Goal: Task Accomplishment & Management: Manage account settings

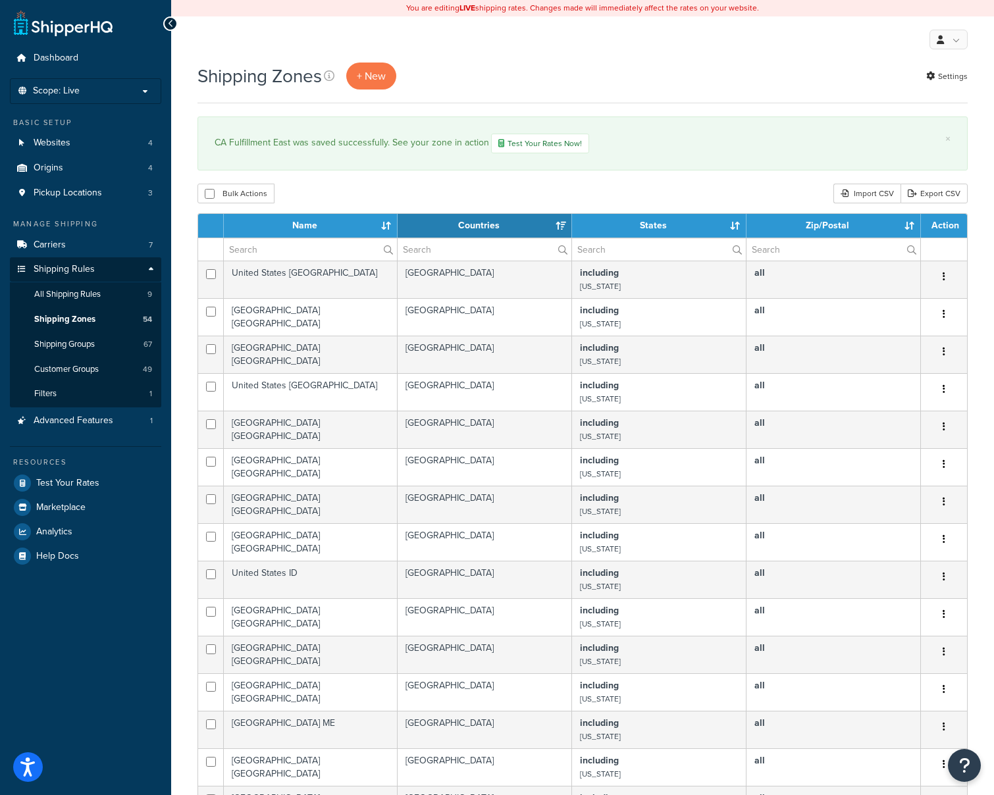
select select "15"
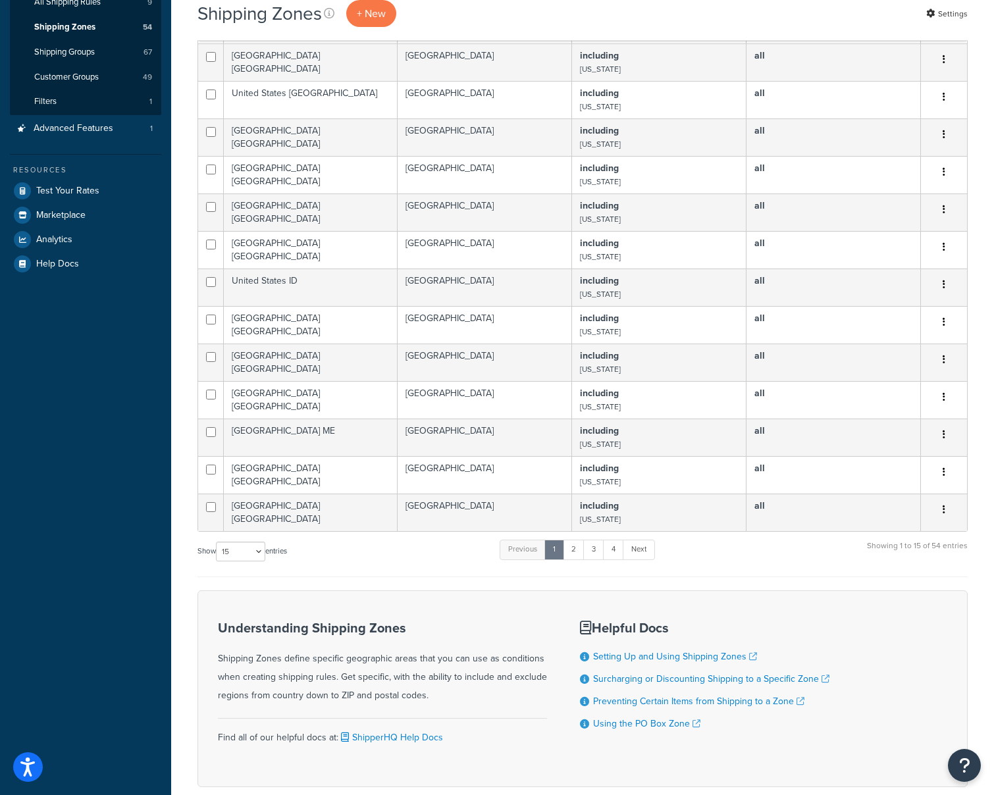
scroll to position [364, 0]
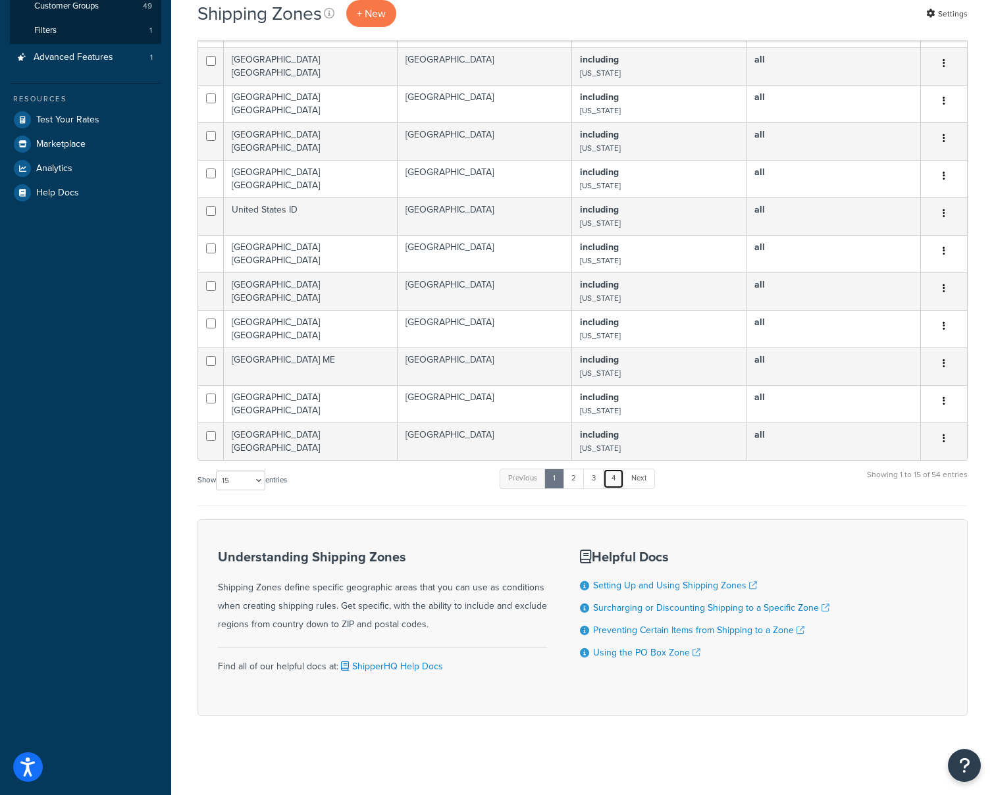
click at [617, 475] on link "4" at bounding box center [613, 479] width 21 height 20
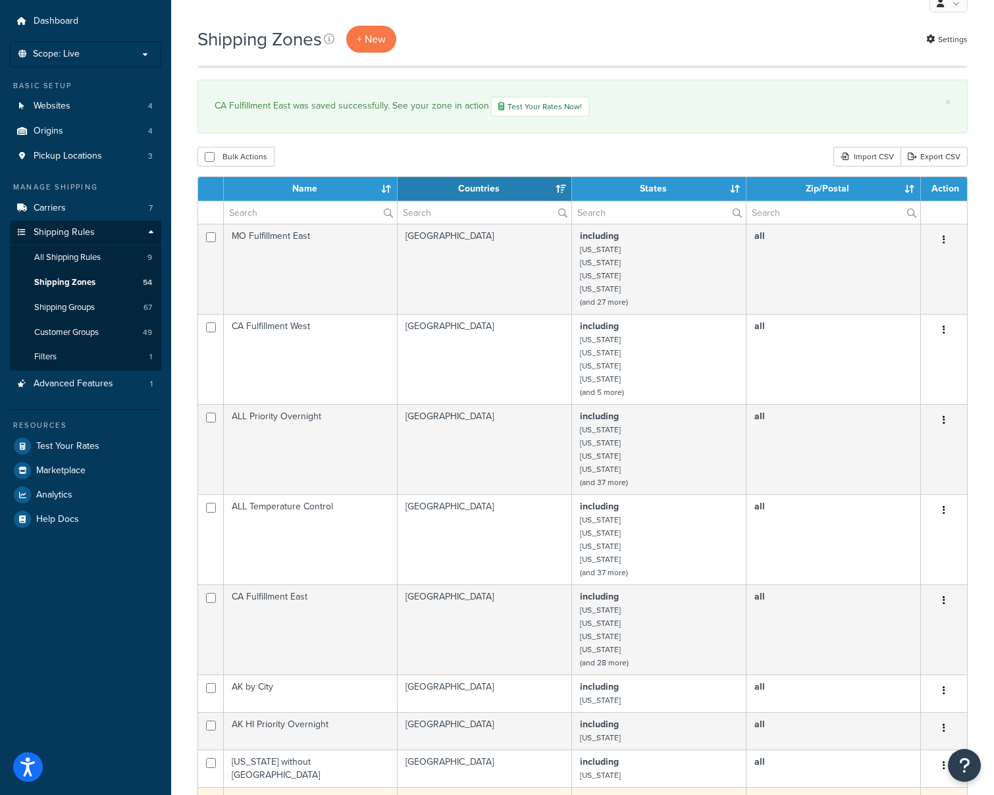
scroll to position [35, 0]
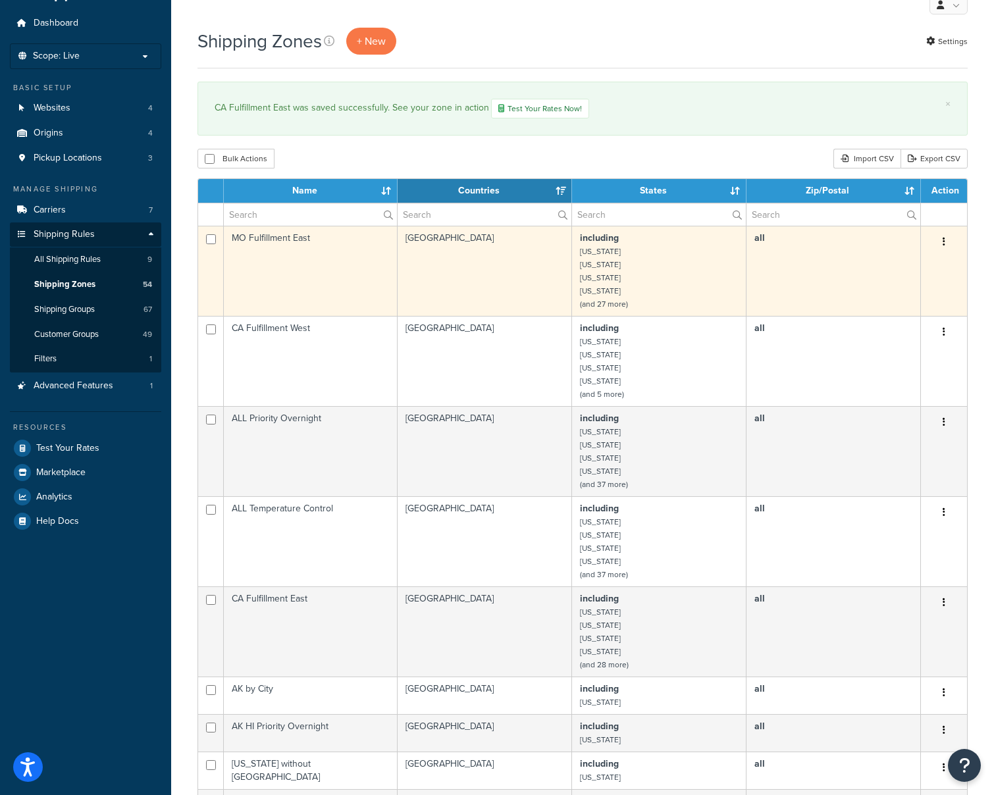
click at [621, 267] on td "including Alabama Arkansas Connecticut Florida (and 27 more)" at bounding box center [659, 271] width 174 height 90
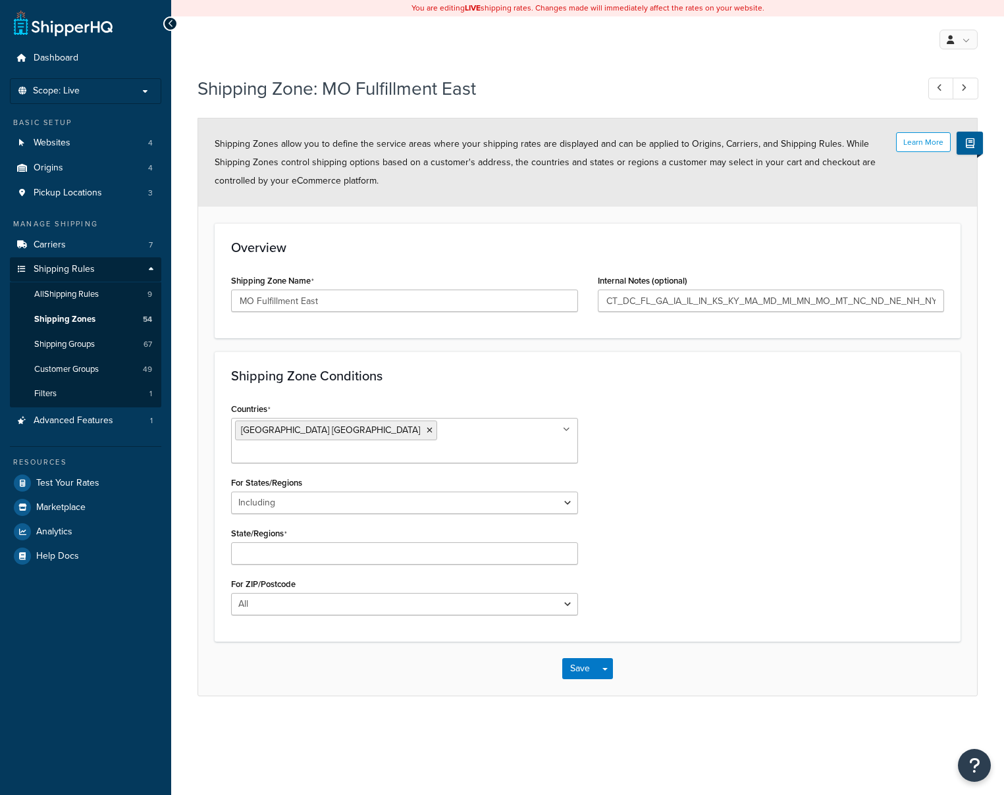
select select "including"
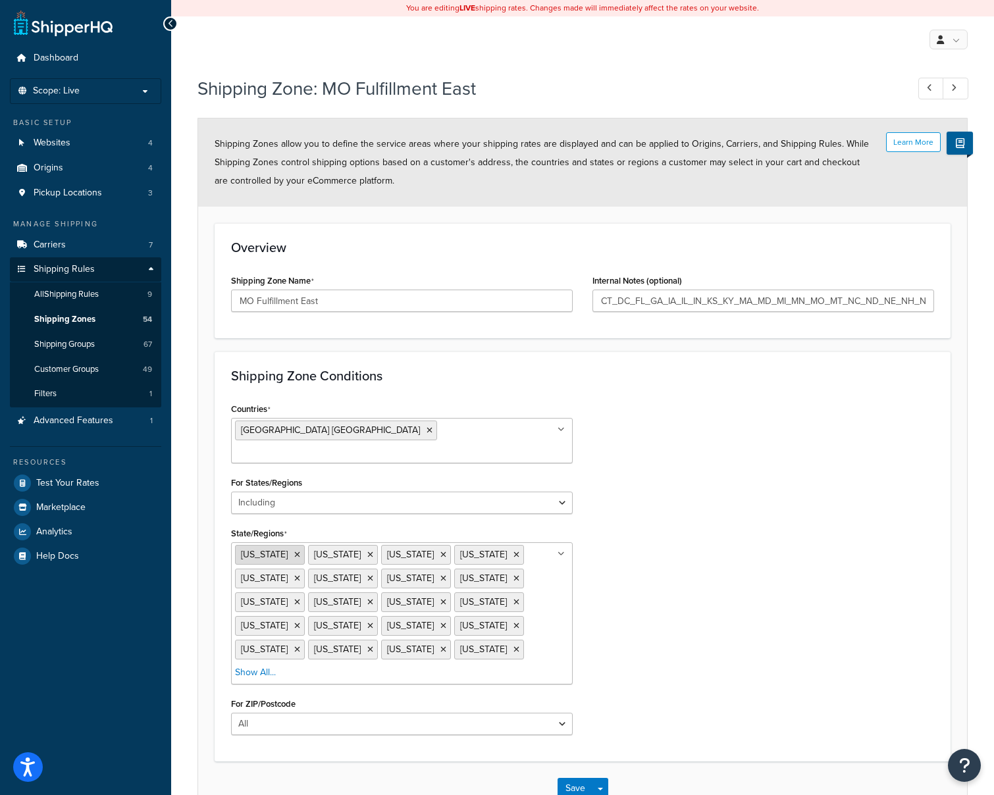
click at [294, 551] on icon at bounding box center [297, 555] width 6 height 8
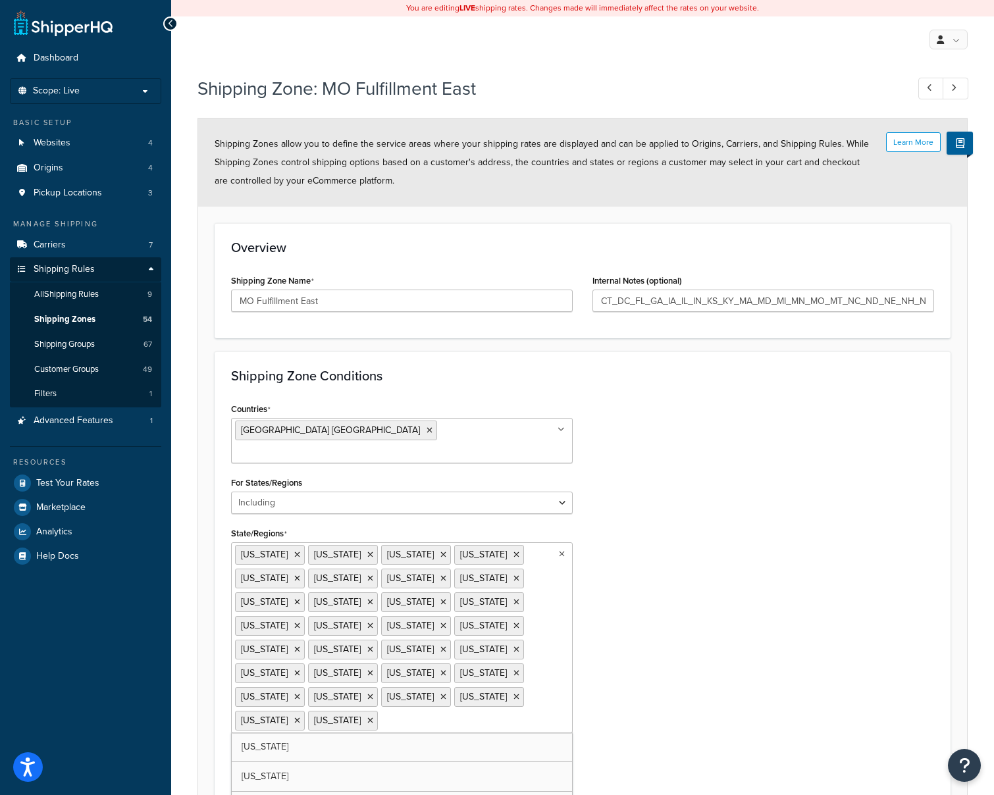
click at [639, 615] on div "Countries [GEOGRAPHIC_DATA] [GEOGRAPHIC_DATA] All Countries ALL [GEOGRAPHIC_DAT…" at bounding box center [582, 596] width 723 height 394
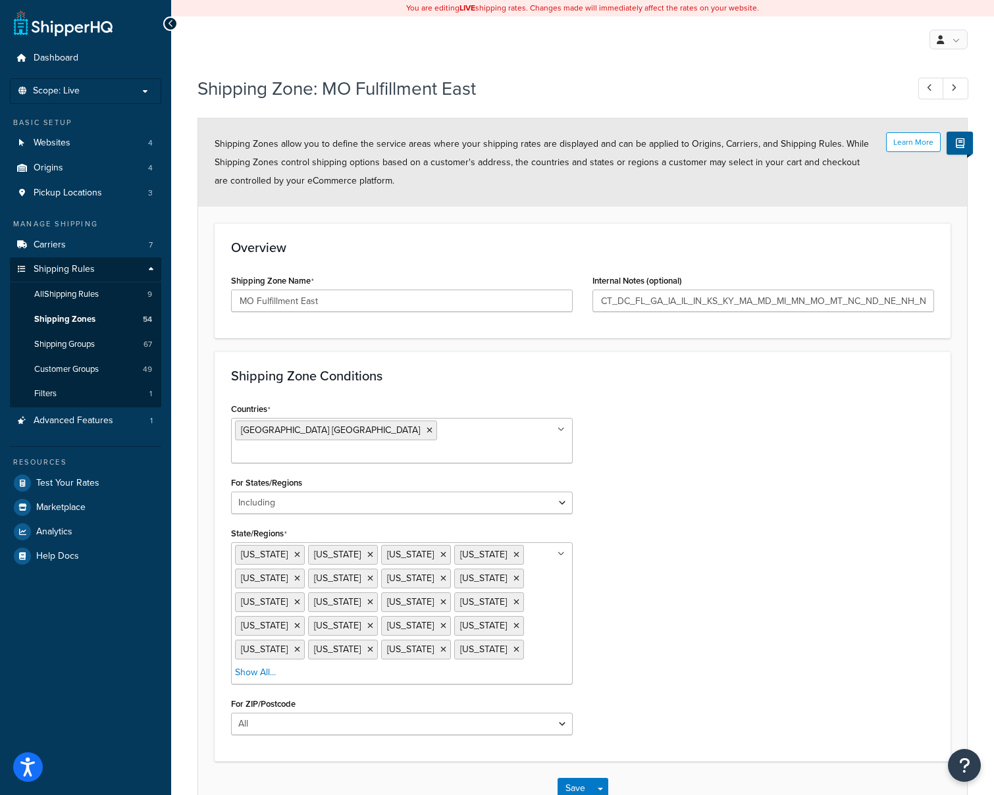
scroll to position [64, 0]
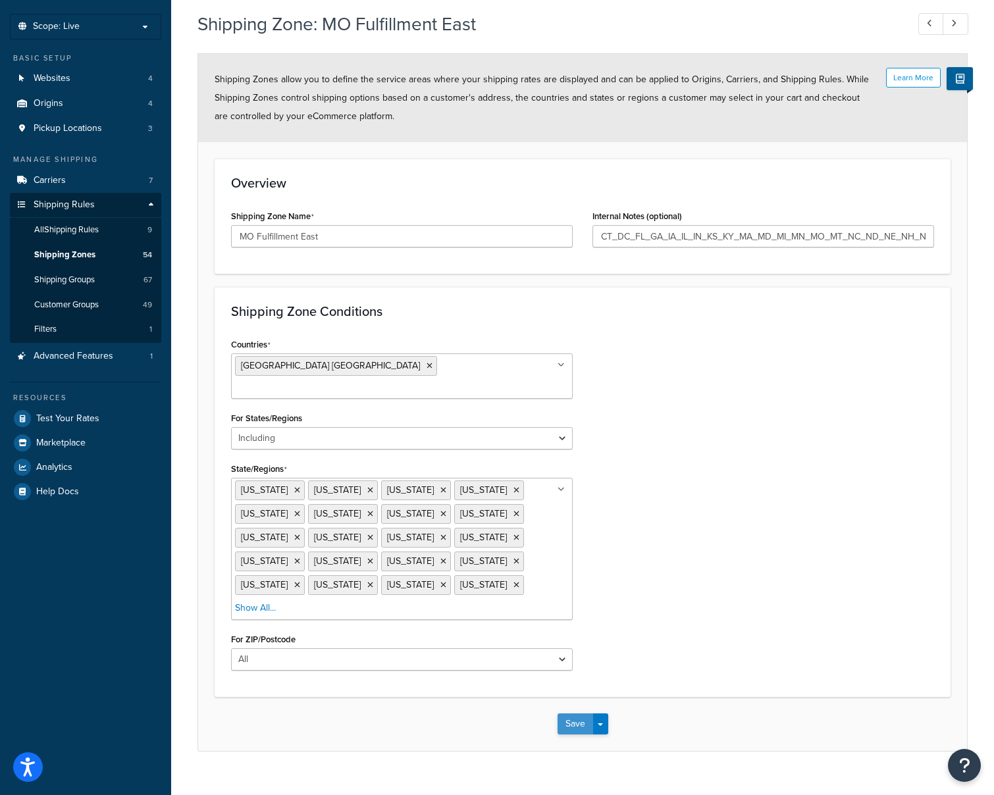
click at [572, 713] on button "Save" at bounding box center [575, 723] width 36 height 21
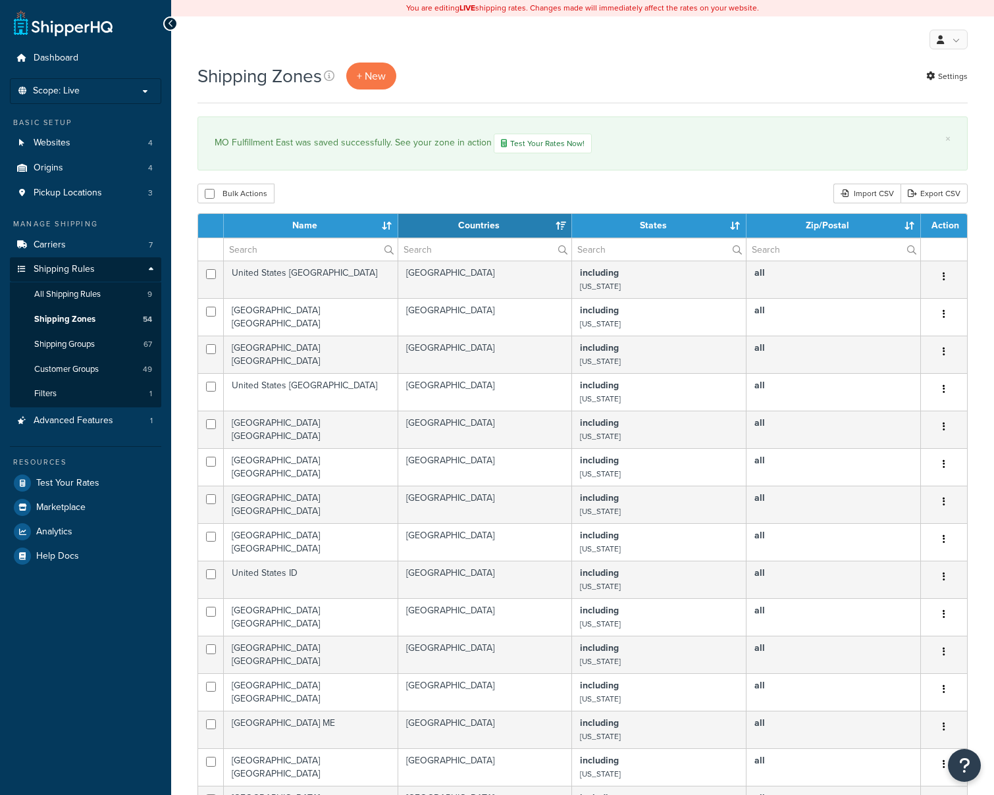
select select "15"
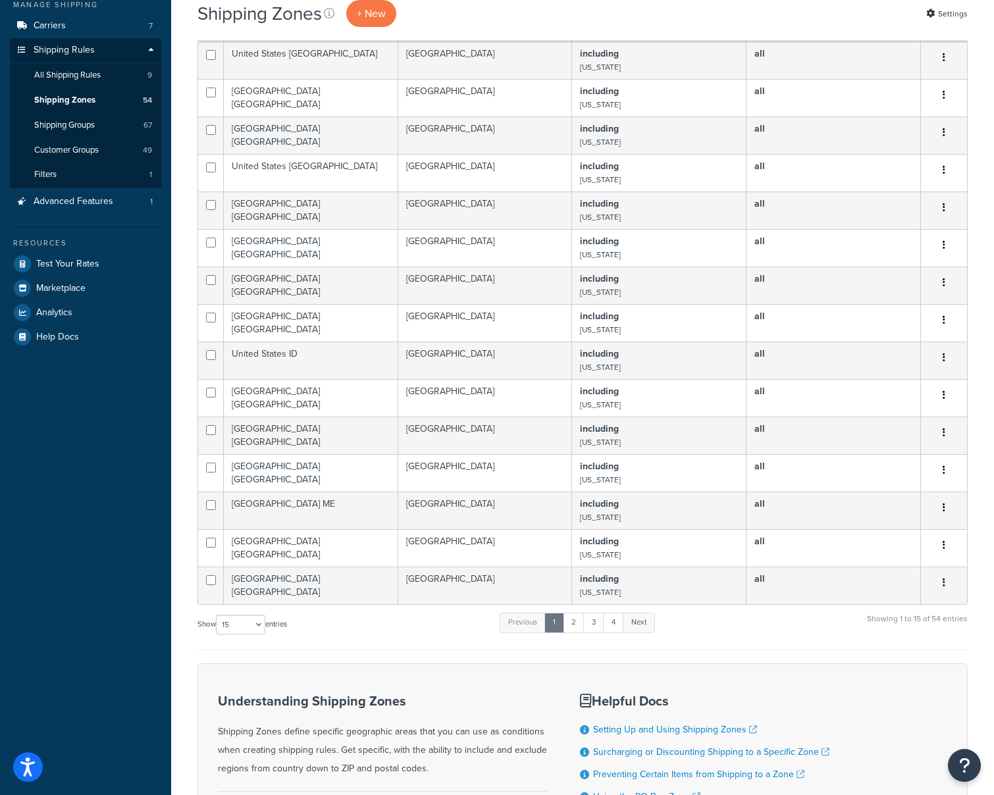
scroll to position [263, 0]
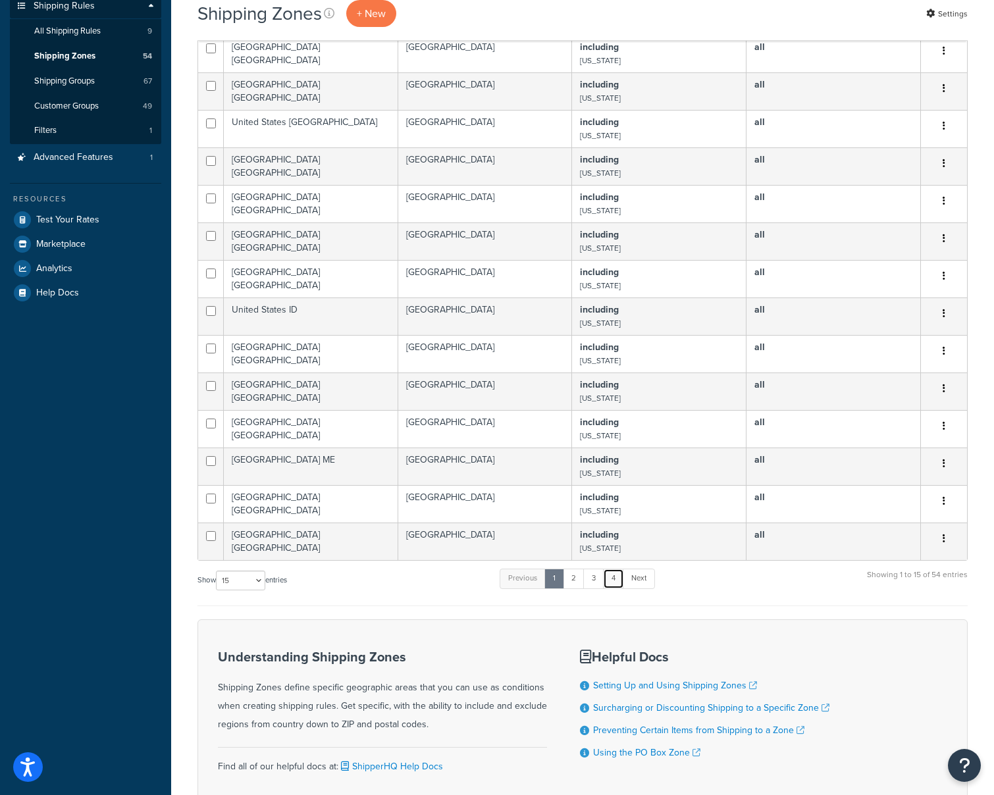
click at [619, 581] on link "4" at bounding box center [613, 579] width 21 height 20
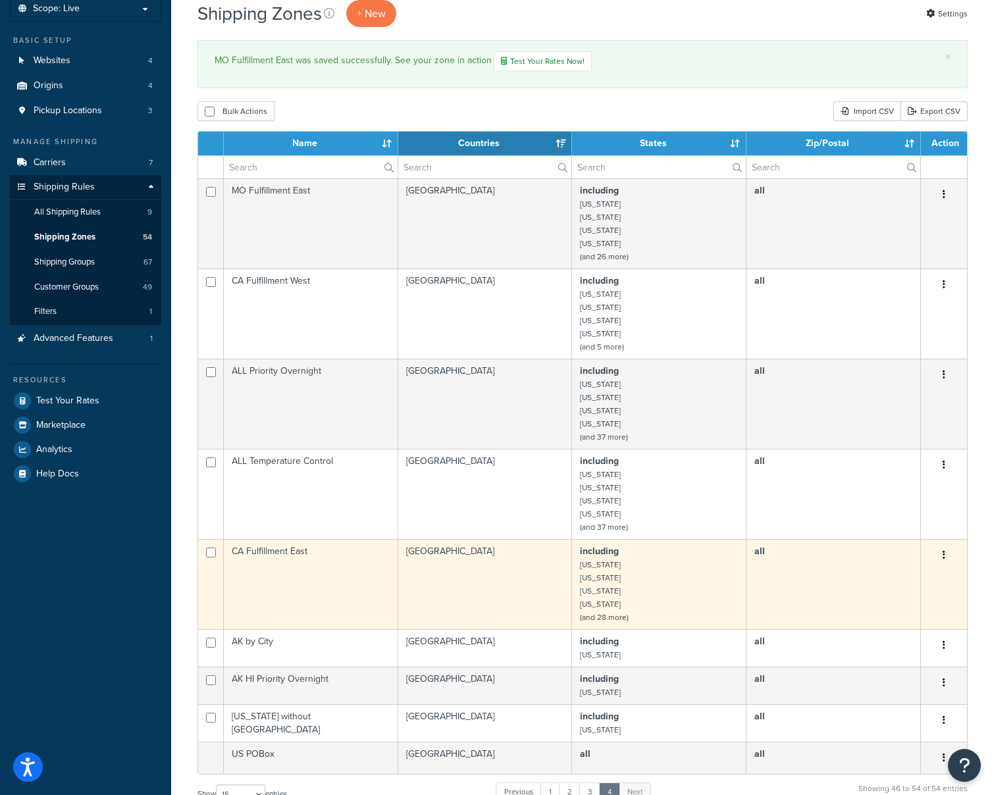
scroll to position [0, 0]
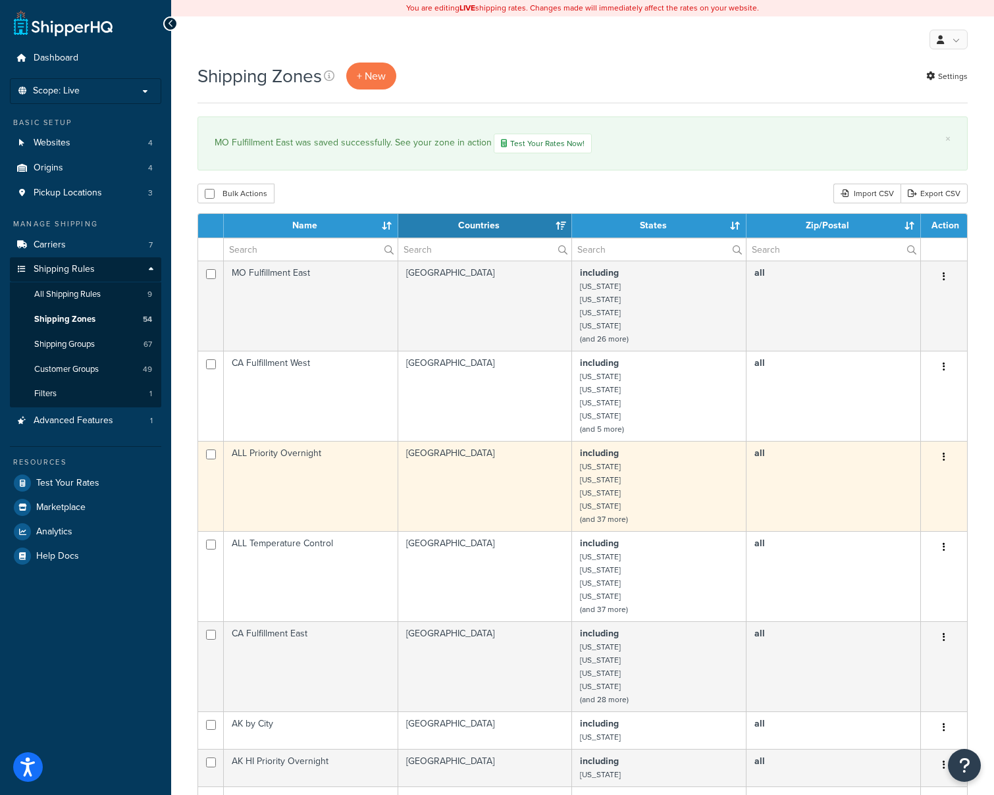
click at [624, 470] on td "including Alabama Arizona California Colorado (and 37 more)" at bounding box center [659, 486] width 174 height 90
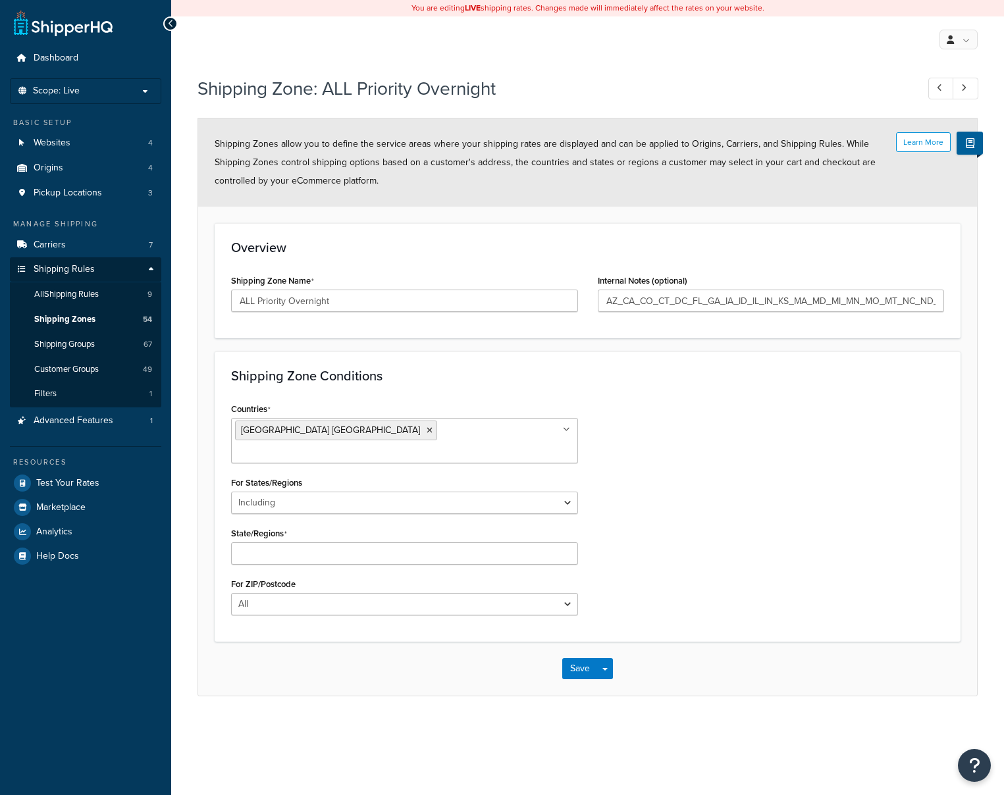
select select "including"
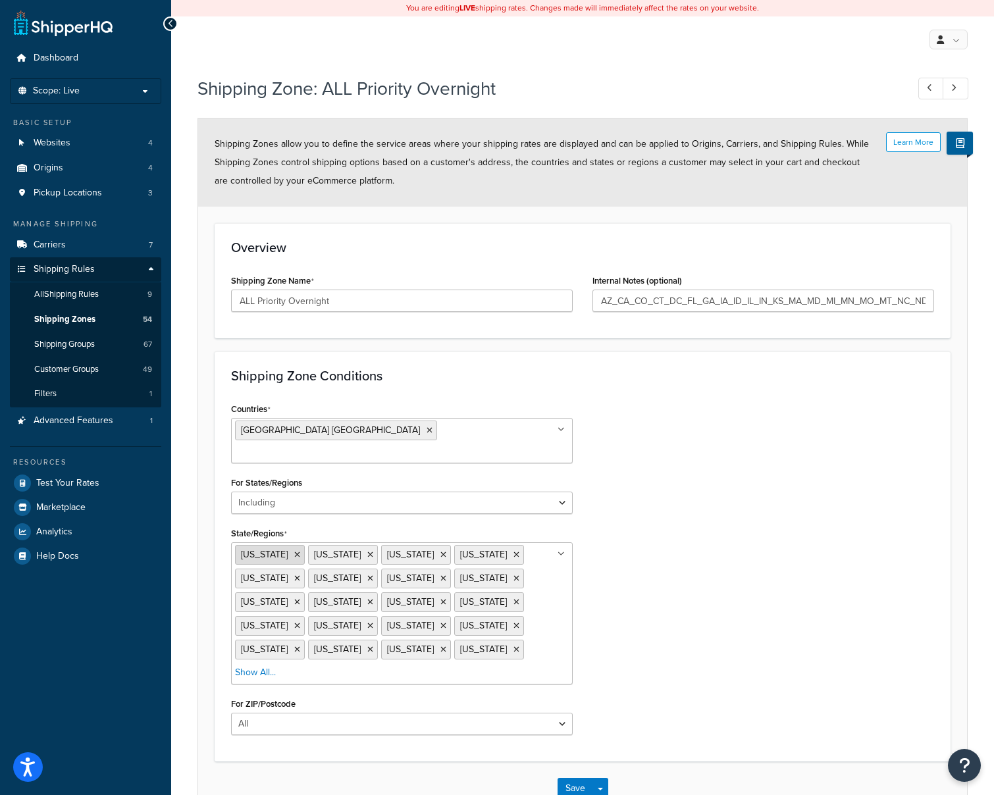
click at [294, 551] on icon at bounding box center [297, 555] width 6 height 8
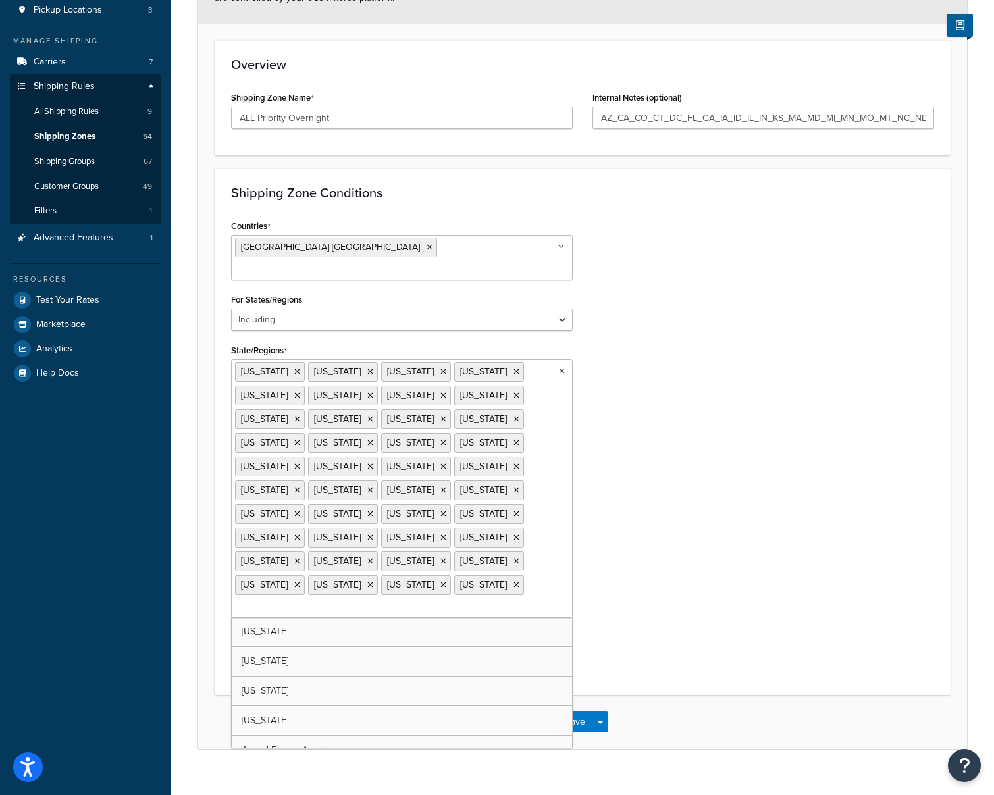
scroll to position [63, 0]
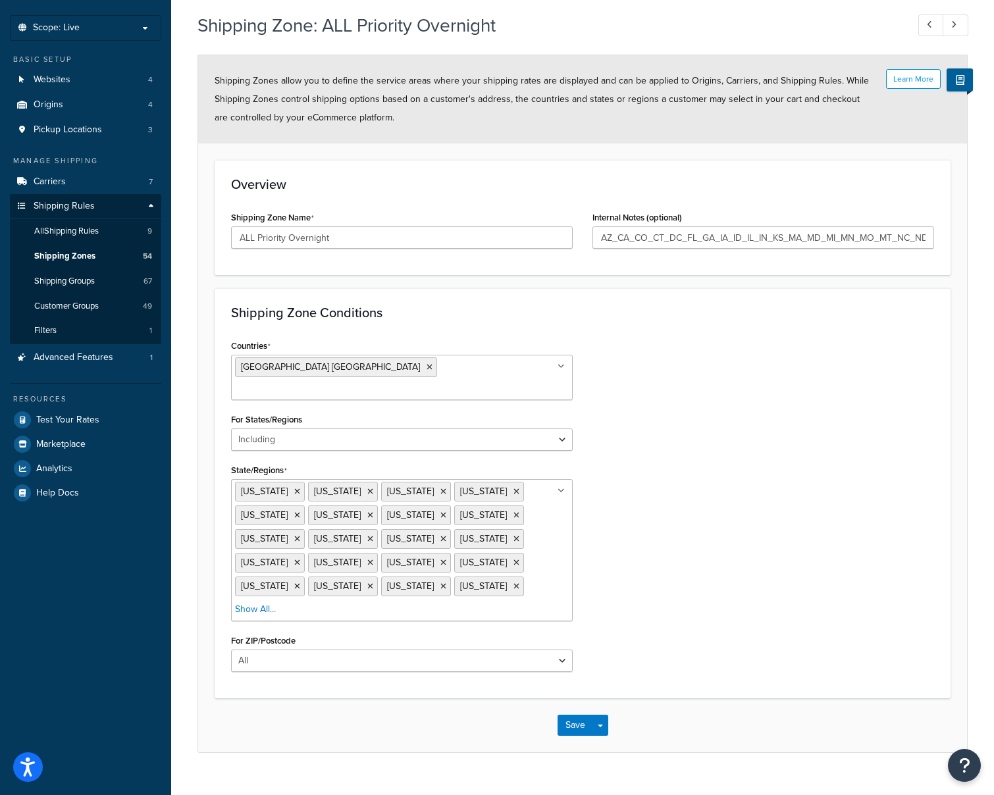
click at [680, 654] on div "Countries [GEOGRAPHIC_DATA] [GEOGRAPHIC_DATA] All Countries ALL [GEOGRAPHIC_DAT…" at bounding box center [582, 509] width 723 height 346
click at [586, 715] on button "Save" at bounding box center [575, 725] width 36 height 21
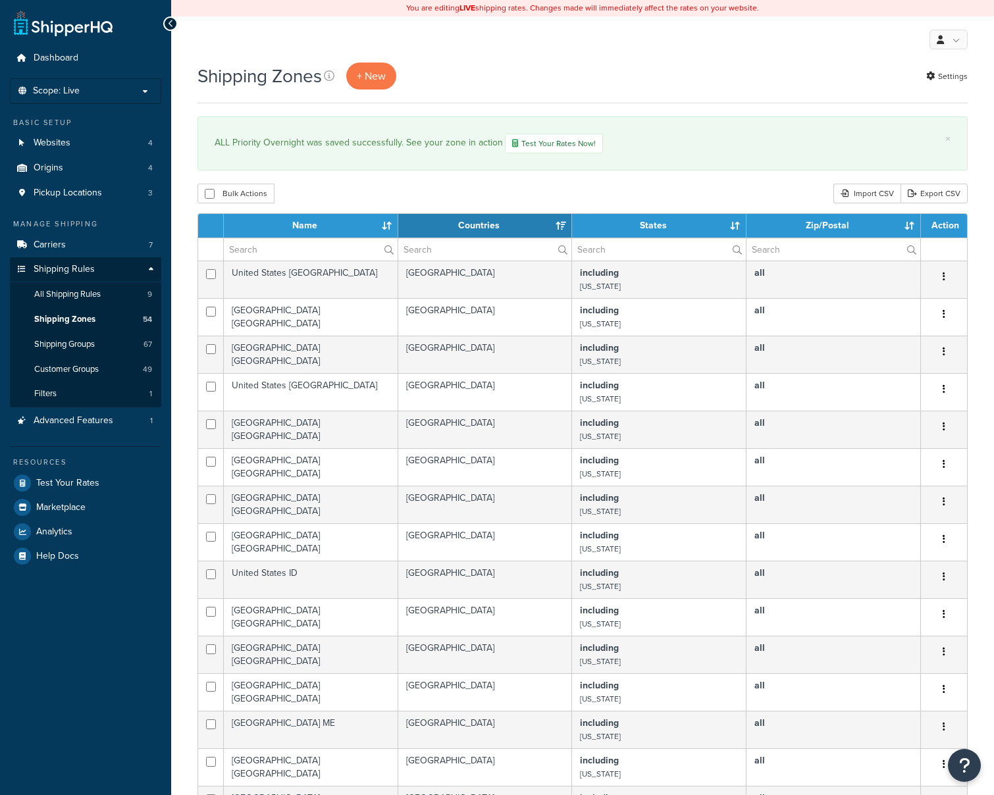
select select "15"
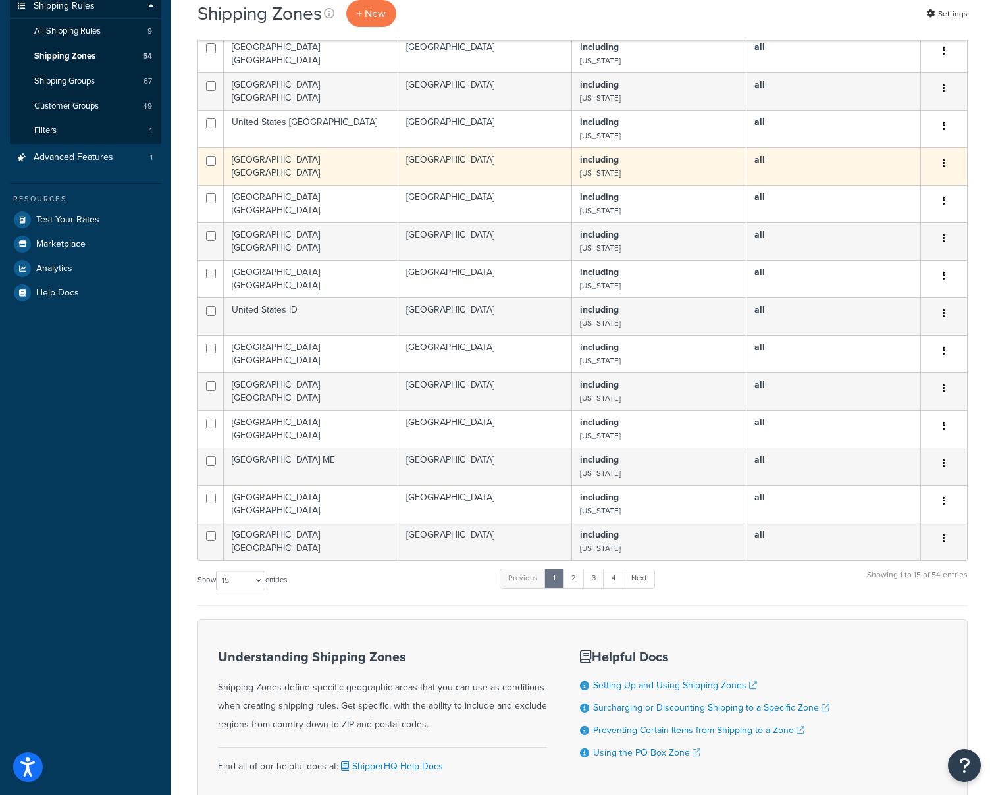
scroll to position [364, 0]
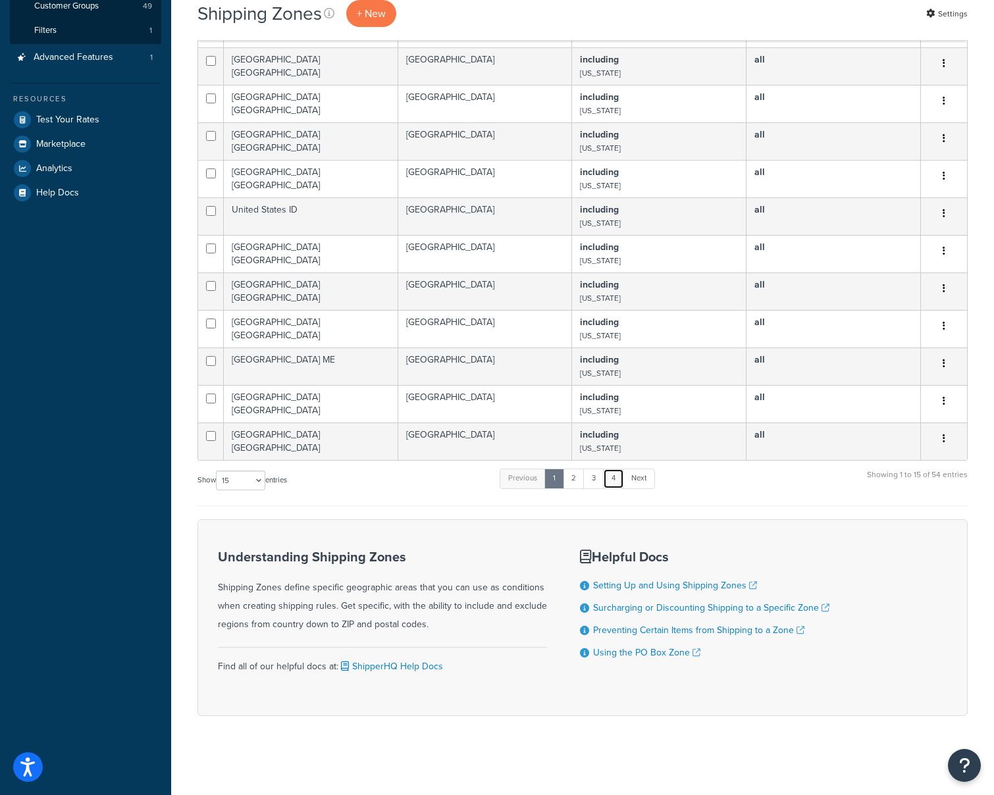
click at [615, 473] on link "4" at bounding box center [613, 479] width 21 height 20
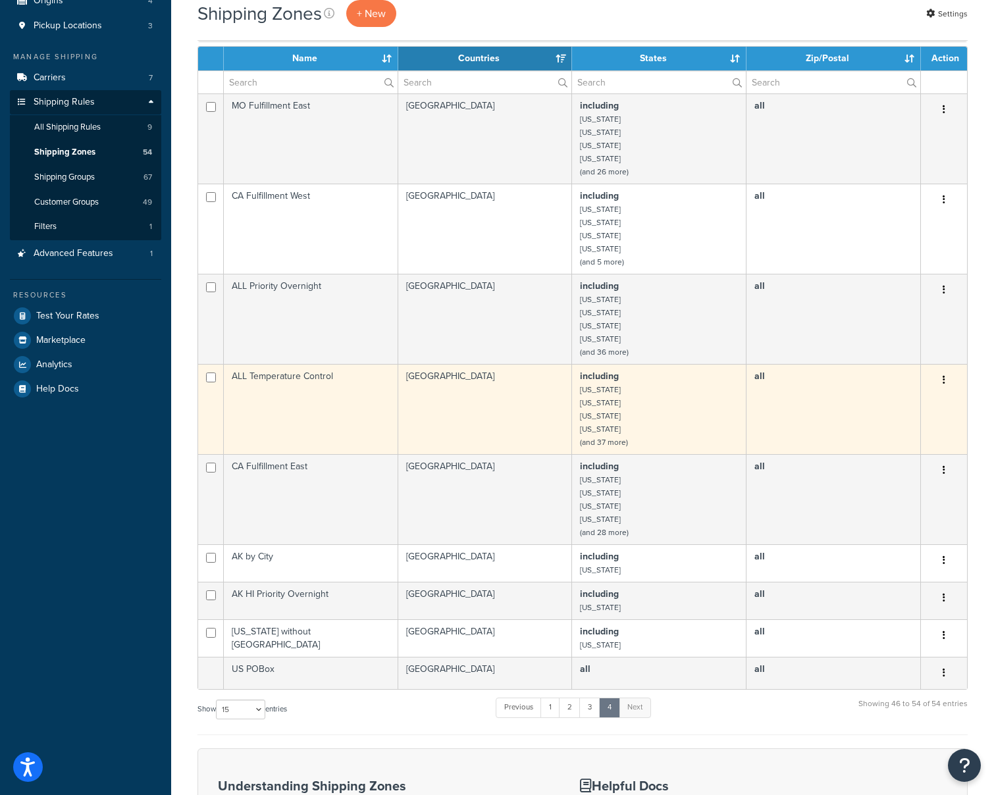
scroll to position [167, 0]
click at [613, 406] on td "including [US_STATE] [US_STATE] [US_STATE] [US_STATE] (and 37 more)" at bounding box center [659, 410] width 174 height 90
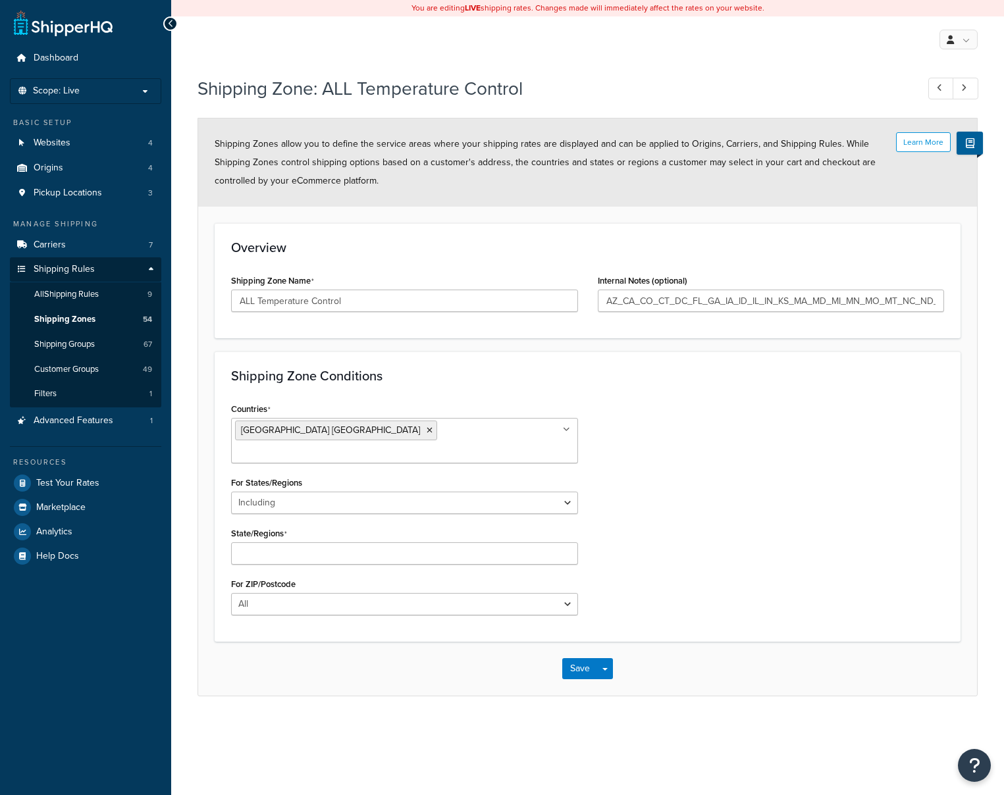
select select "including"
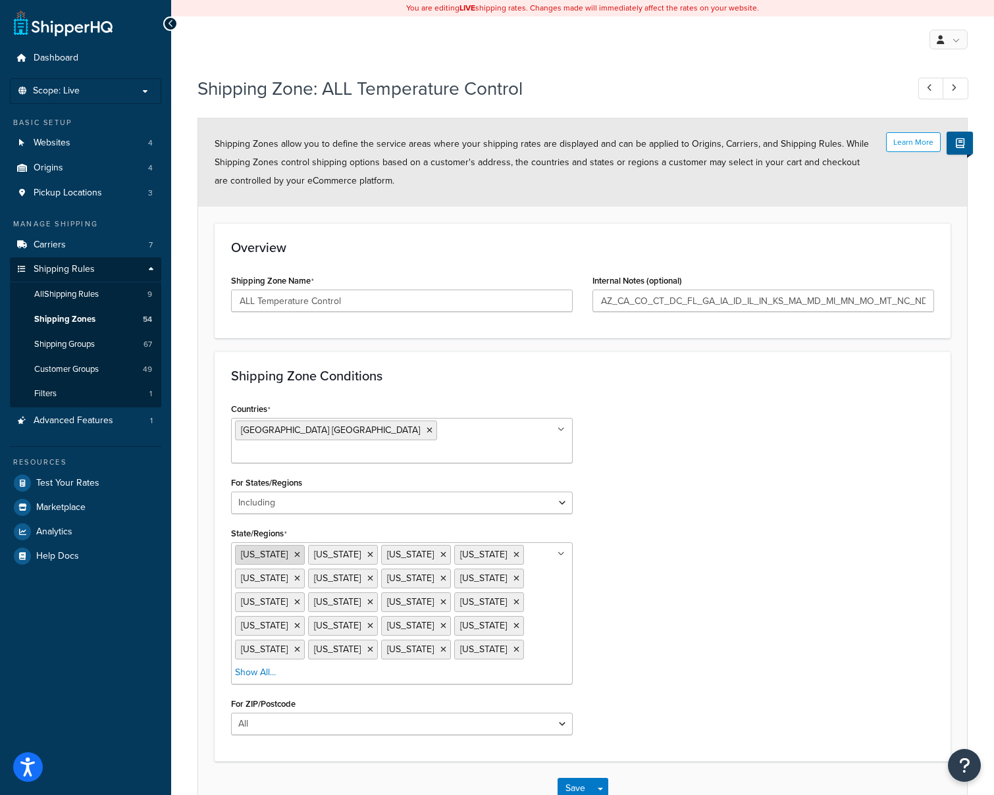
click at [294, 551] on icon at bounding box center [297, 555] width 6 height 8
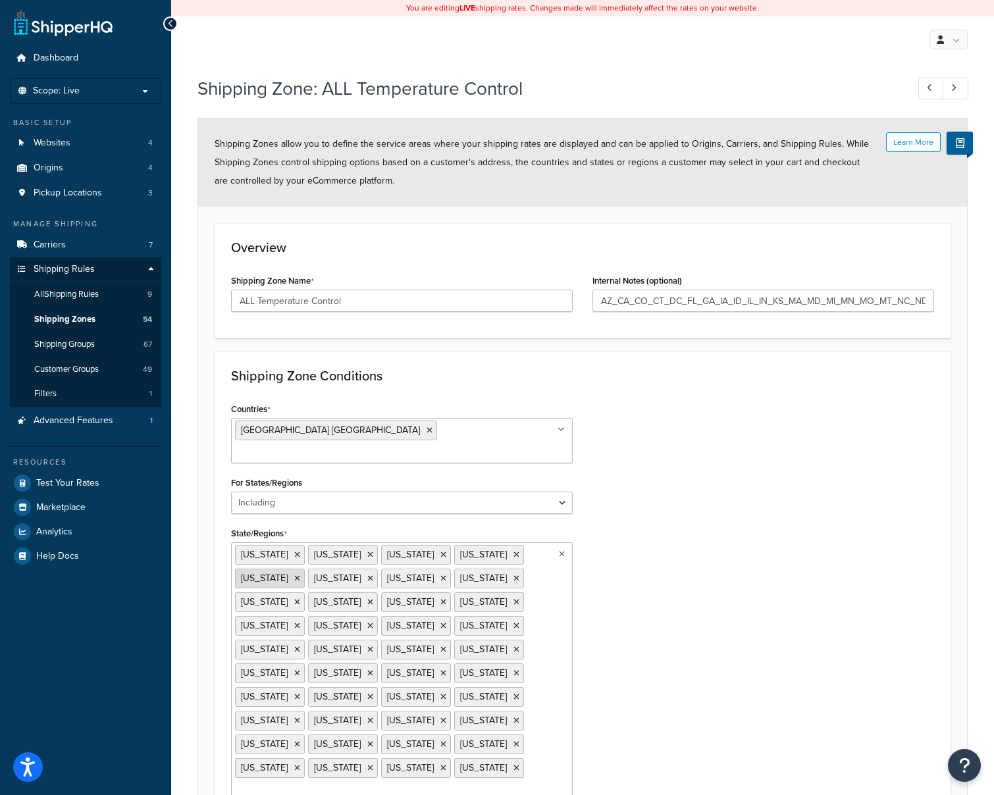
scroll to position [183, 0]
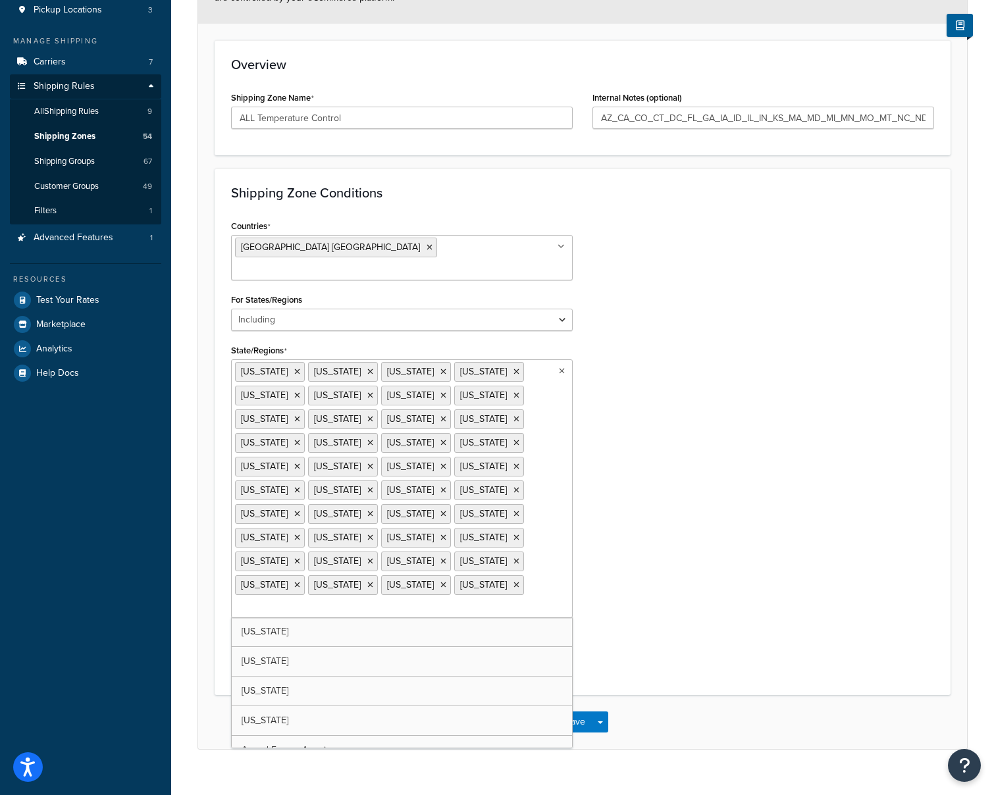
click at [638, 584] on div "Countries [GEOGRAPHIC_DATA] [GEOGRAPHIC_DATA] All Countries ALL [GEOGRAPHIC_DAT…" at bounding box center [582, 448] width 723 height 462
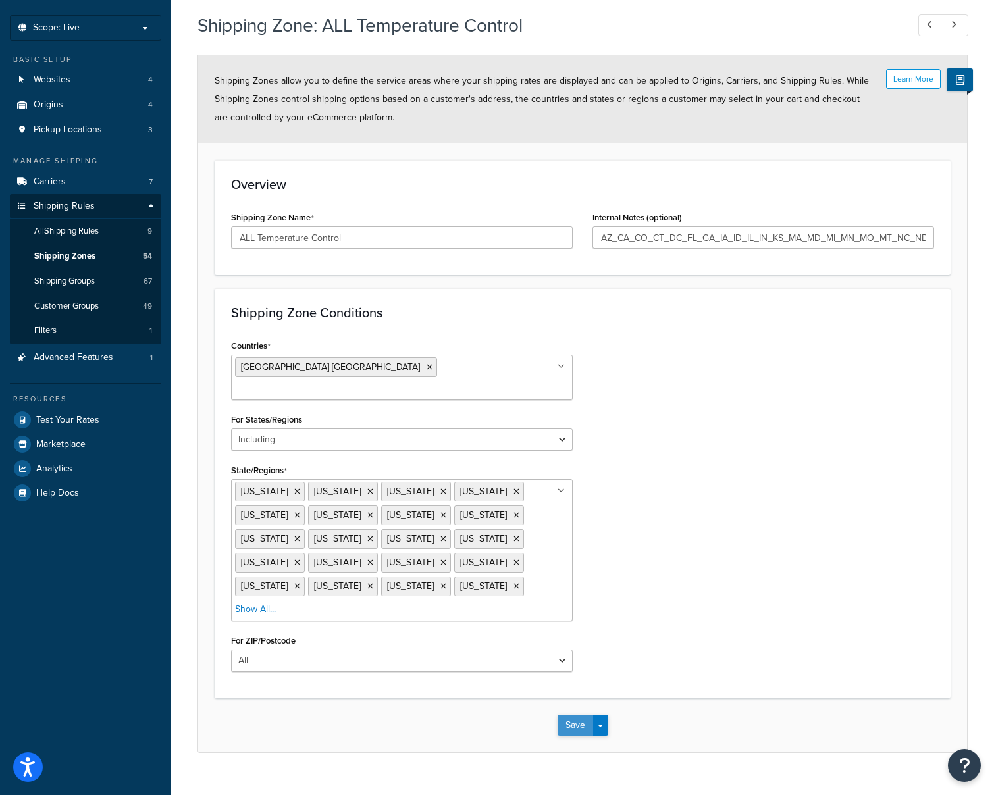
click at [574, 715] on button "Save" at bounding box center [575, 725] width 36 height 21
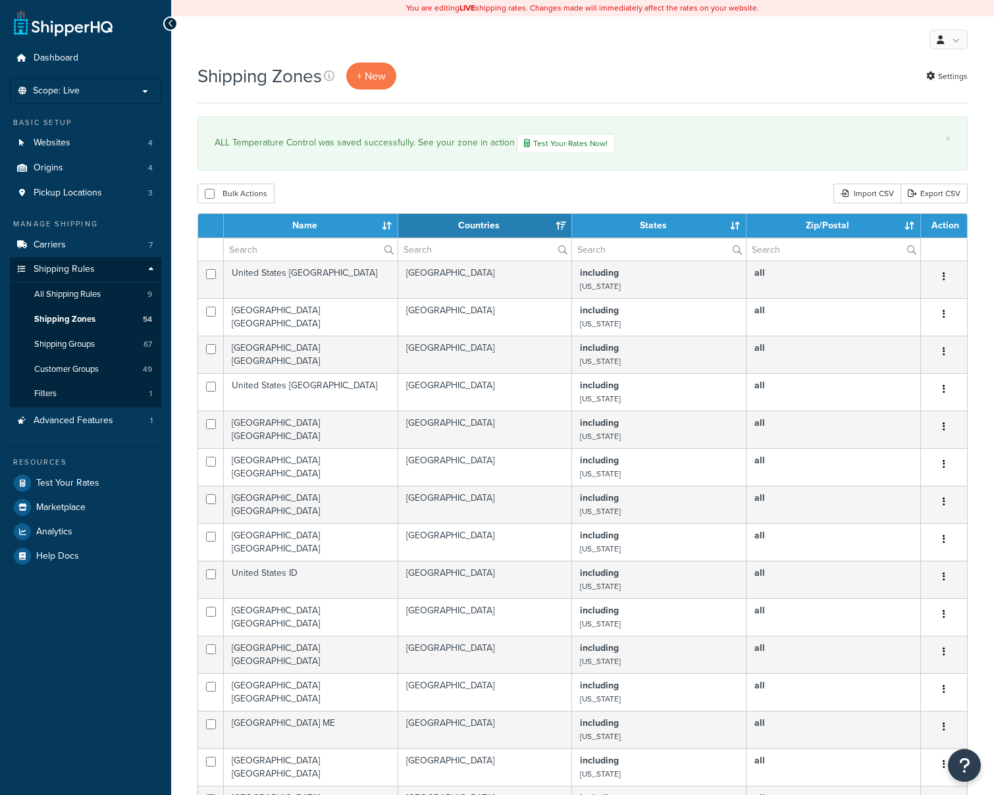
select select "15"
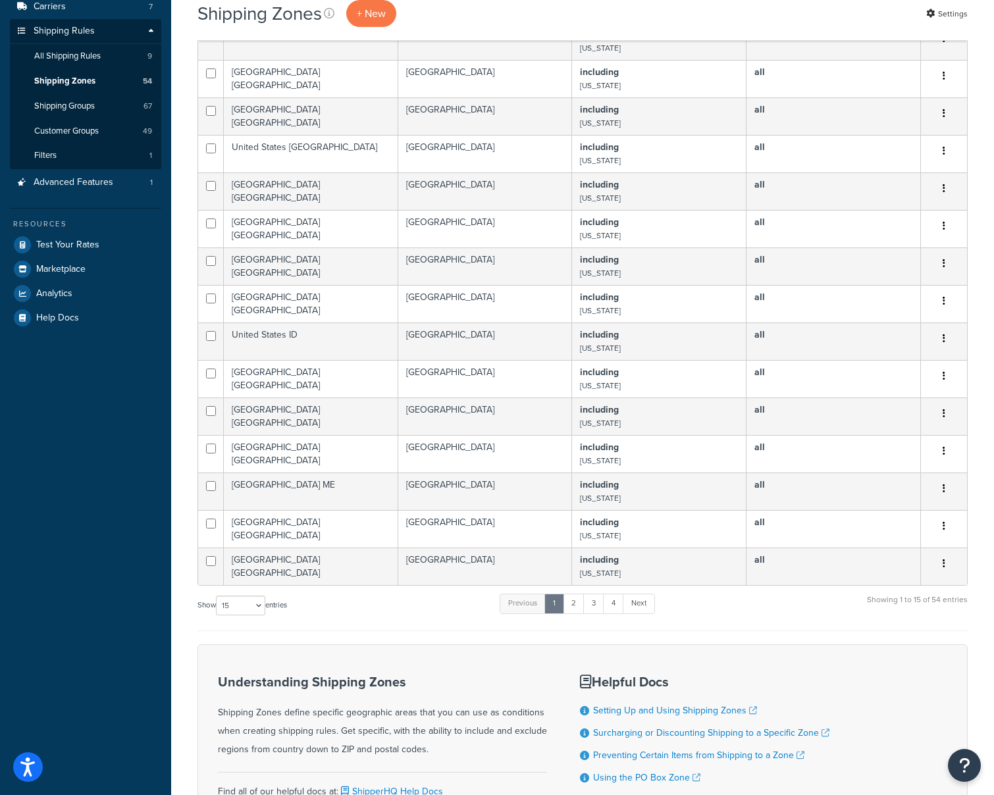
scroll to position [364, 0]
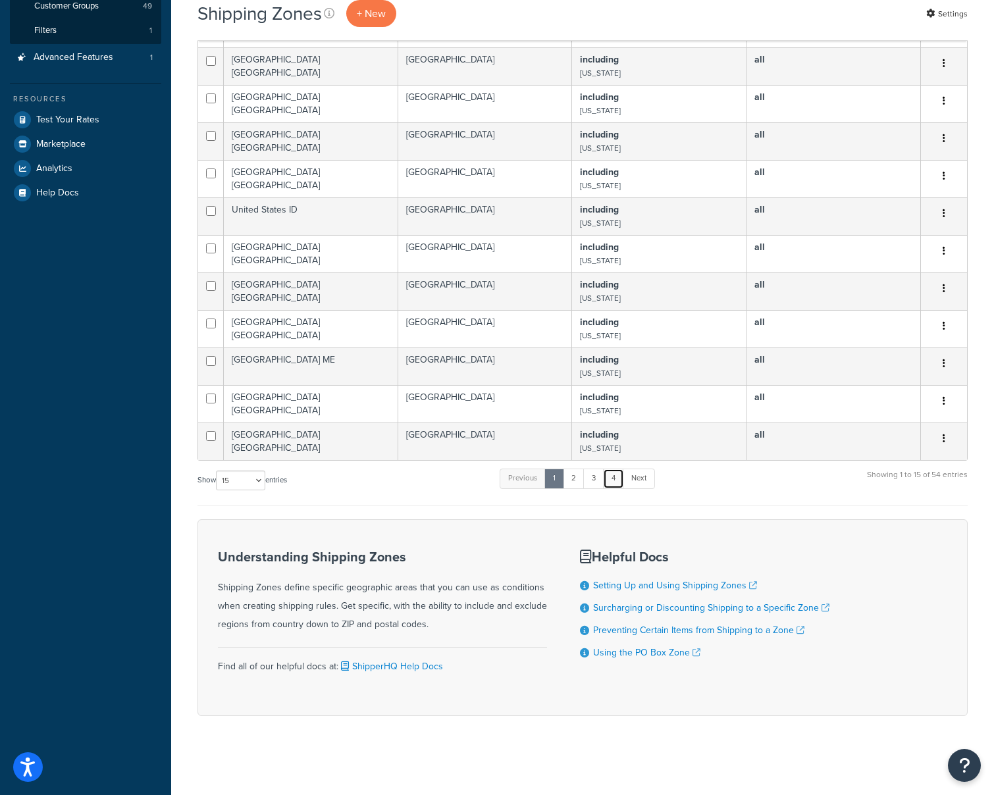
click at [613, 486] on link "4" at bounding box center [613, 479] width 21 height 20
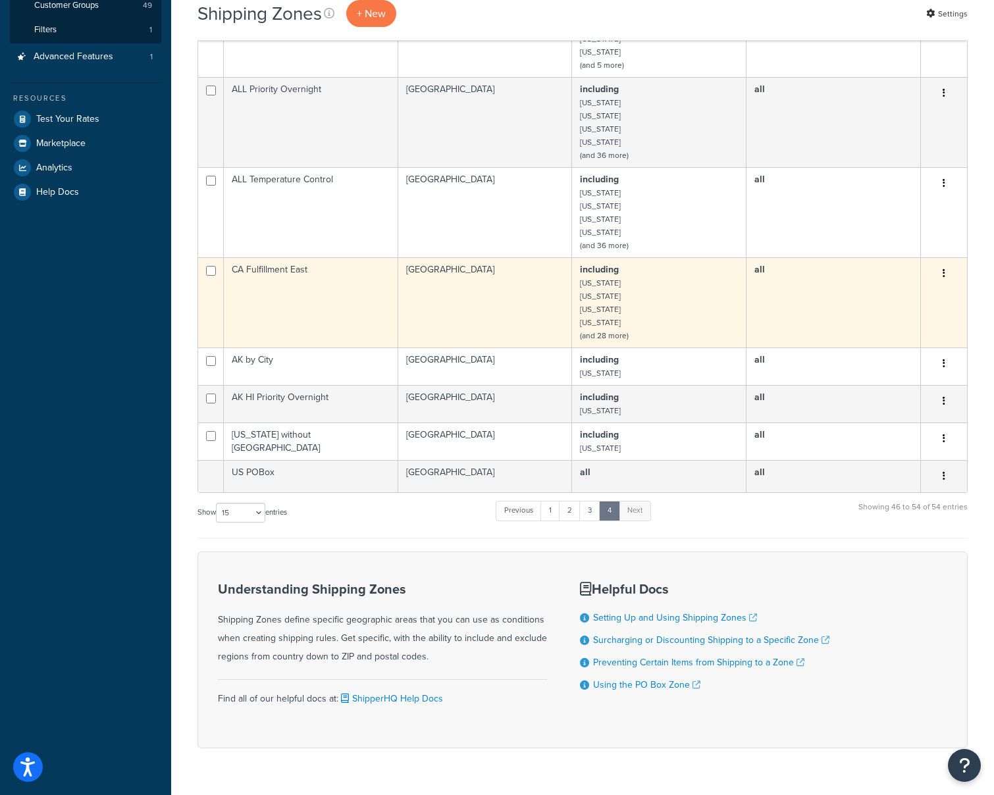
click at [667, 310] on td "including Alabama Arkansas Connecticut Florida (and 28 more)" at bounding box center [659, 302] width 174 height 90
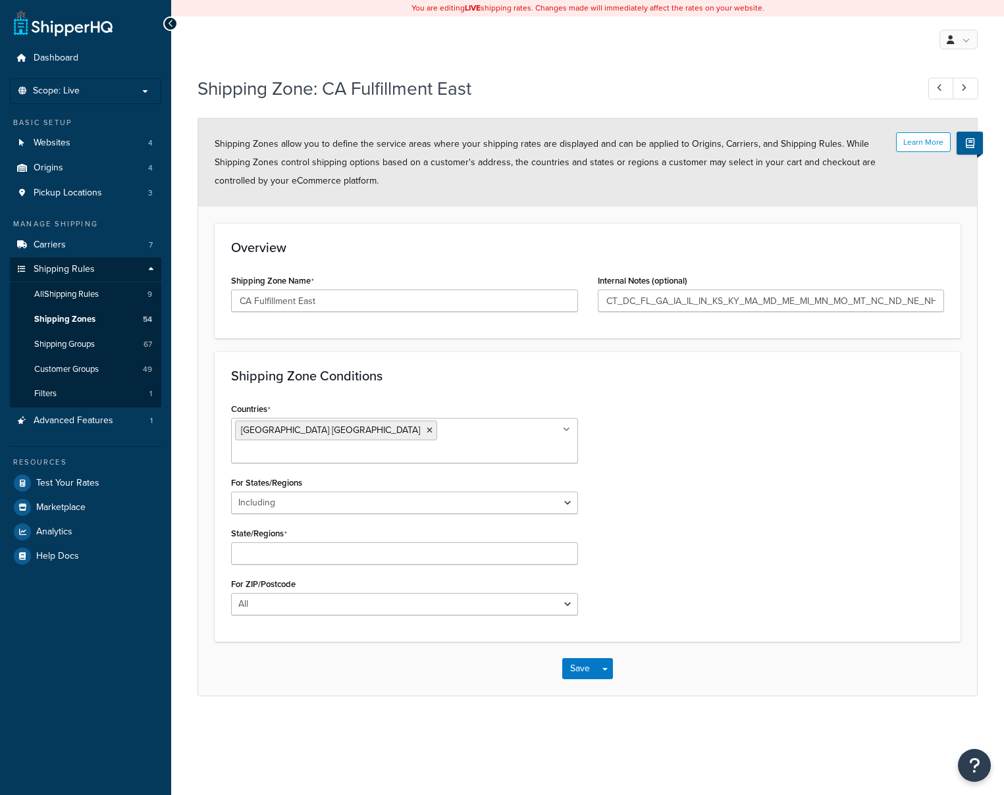
select select "including"
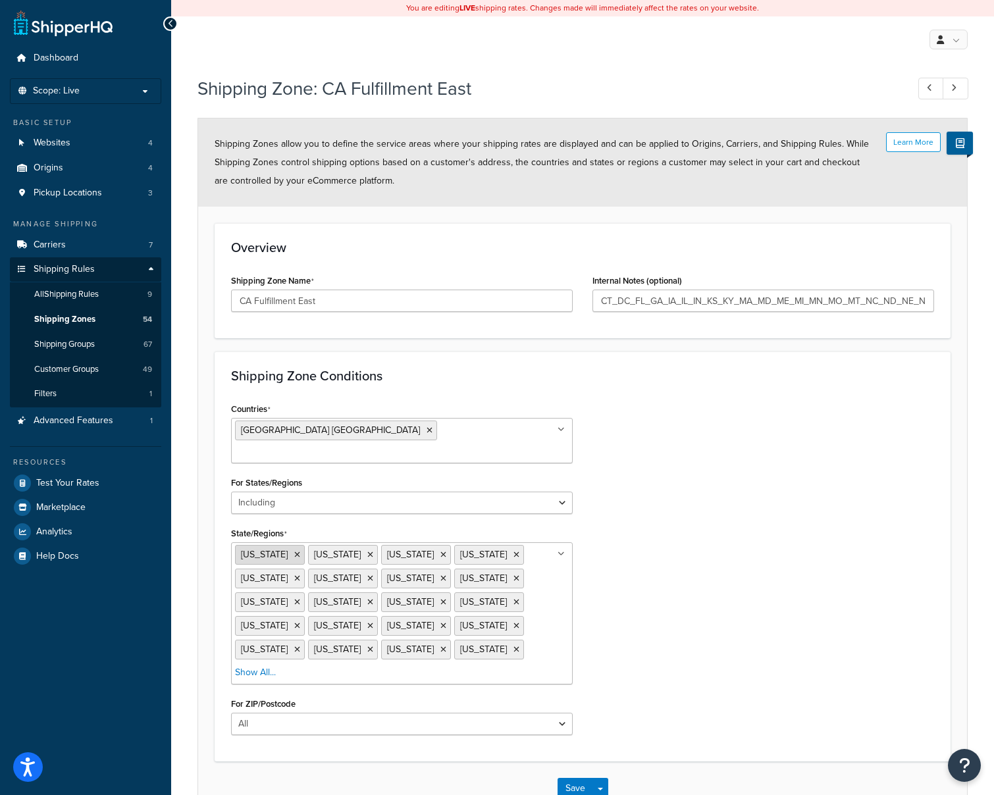
click at [294, 551] on icon at bounding box center [297, 555] width 6 height 8
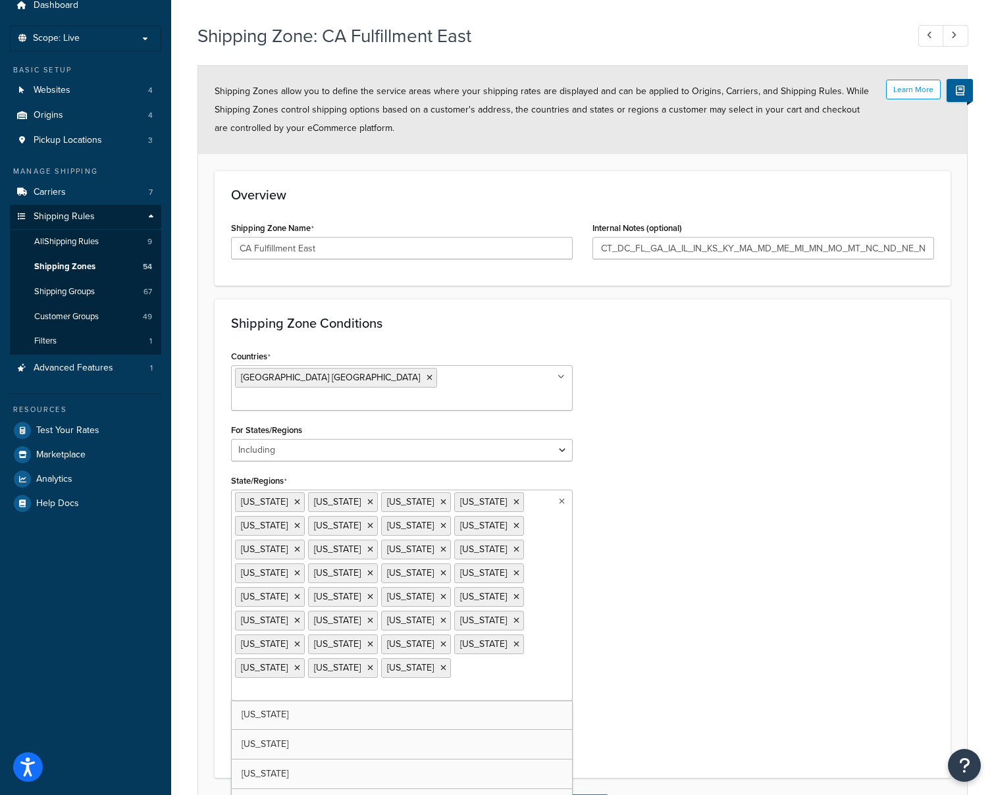
scroll to position [115, 0]
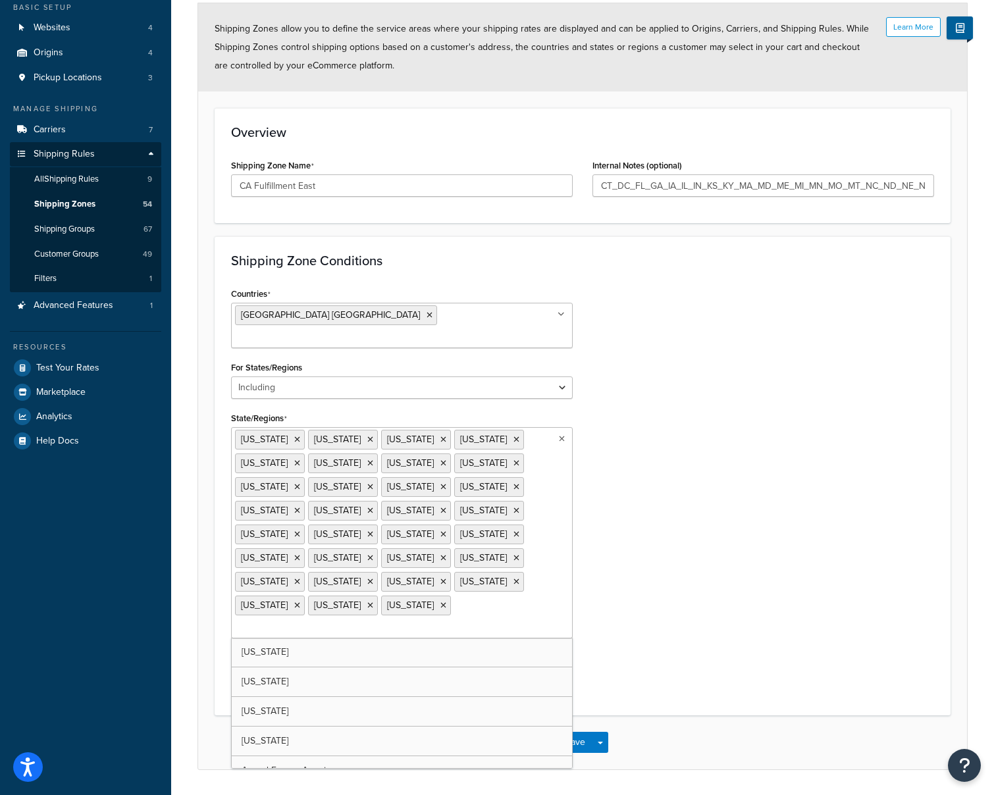
click at [648, 609] on div "Countries [GEOGRAPHIC_DATA] [GEOGRAPHIC_DATA] All Countries ALL [GEOGRAPHIC_DAT…" at bounding box center [582, 491] width 723 height 415
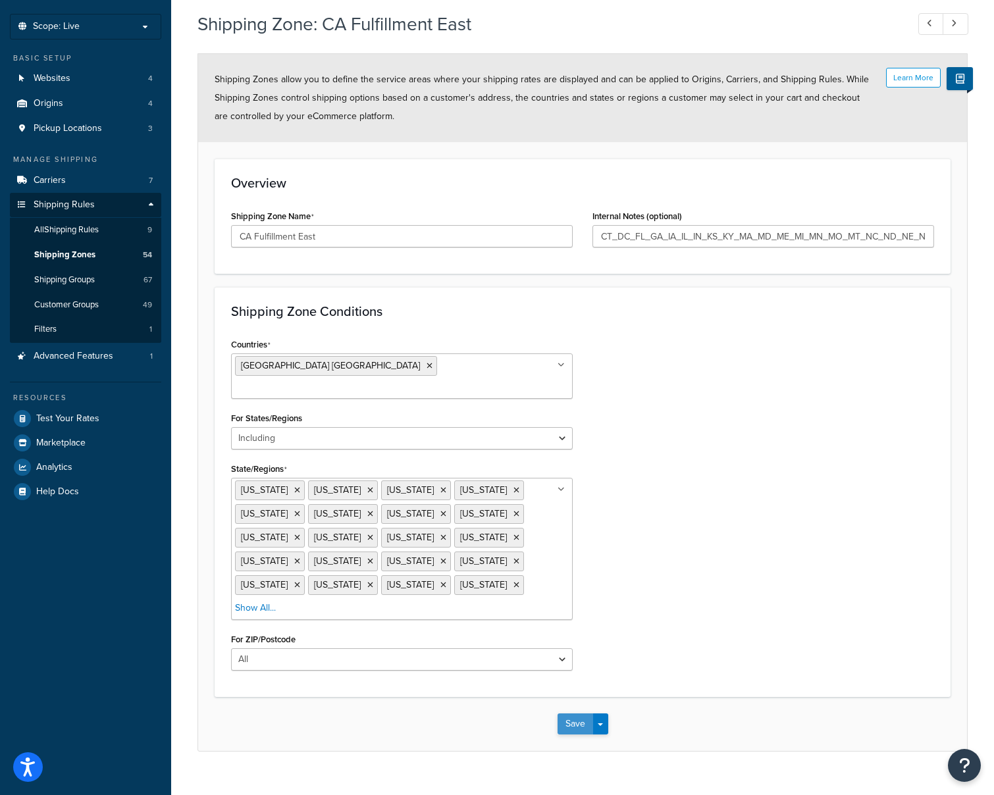
click at [566, 713] on button "Save" at bounding box center [575, 723] width 36 height 21
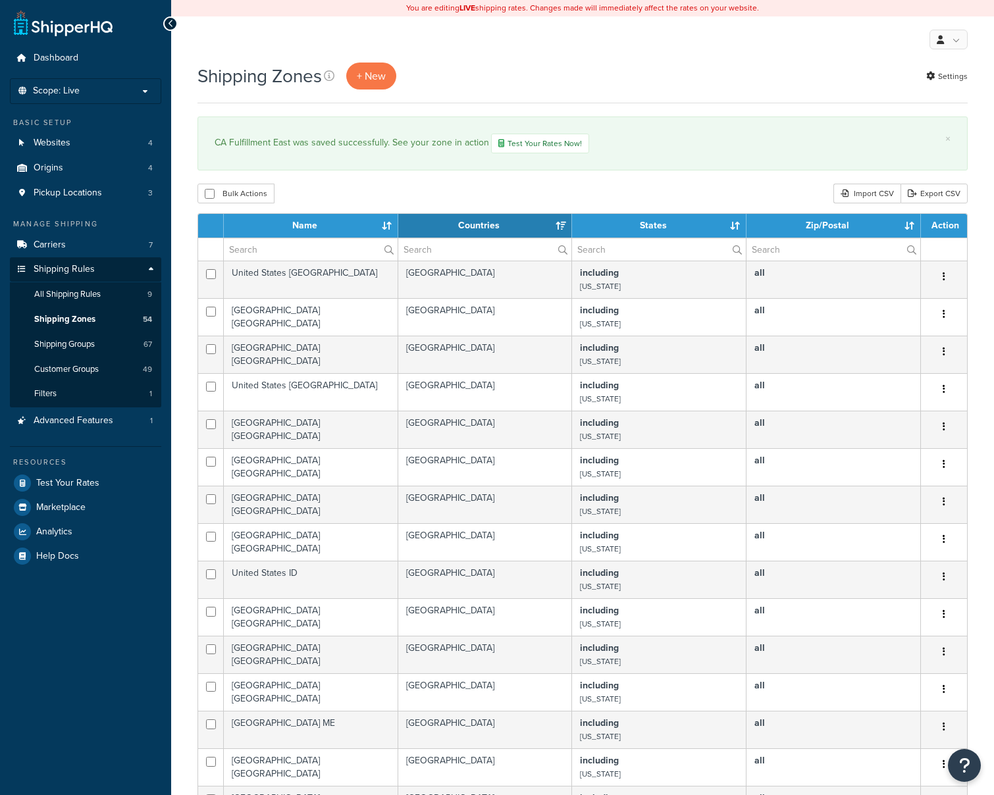
select select "15"
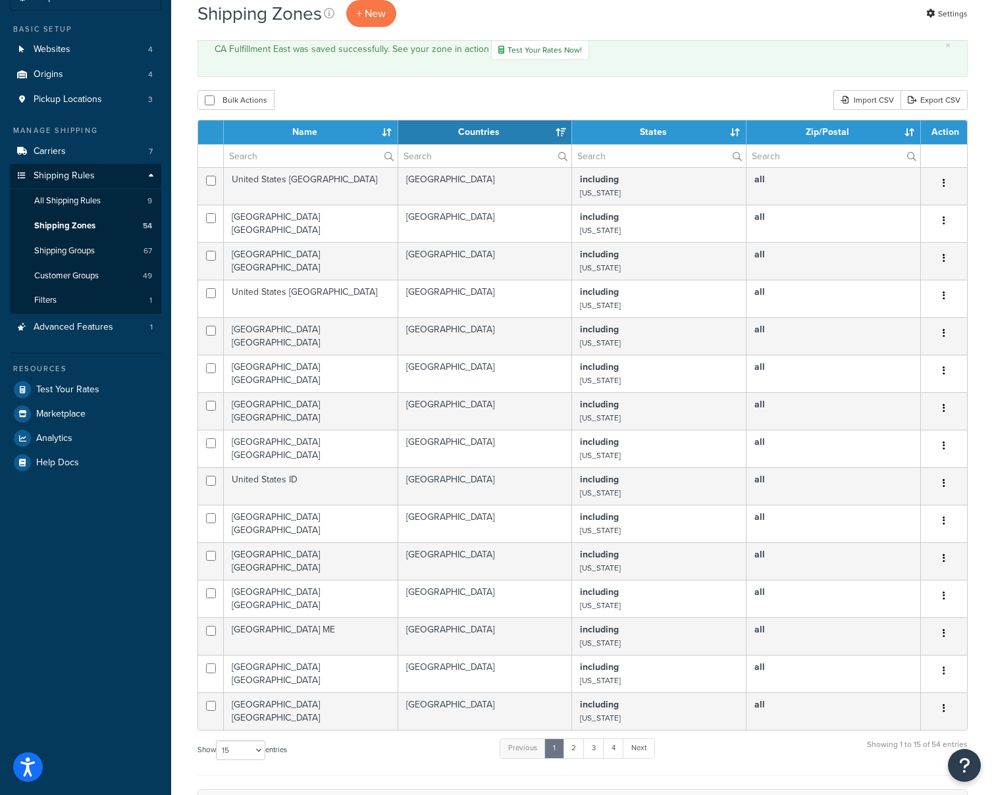
scroll to position [329, 0]
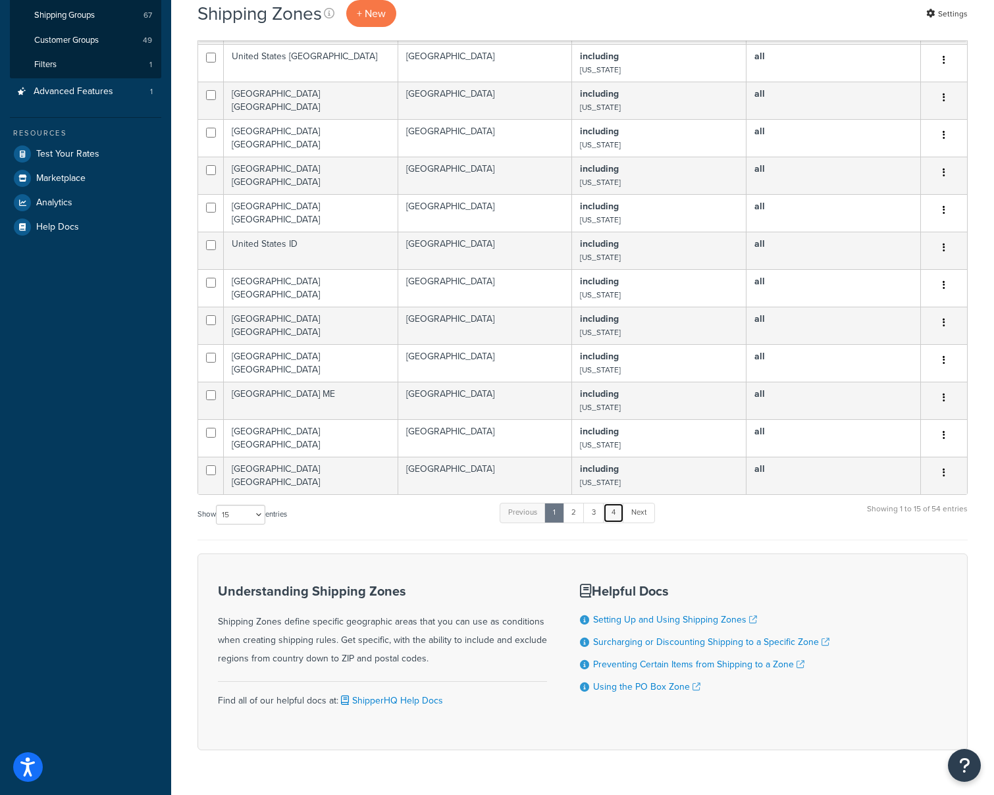
click at [613, 511] on link "4" at bounding box center [613, 513] width 21 height 20
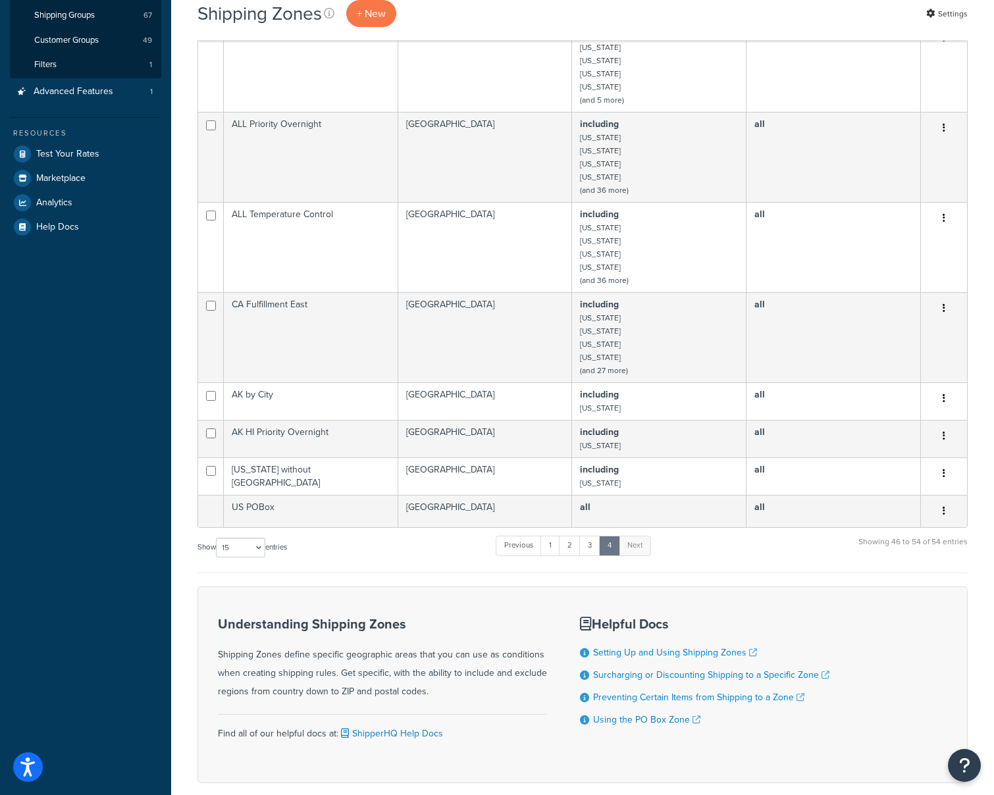
click at [791, 623] on h3 "Helpful Docs" at bounding box center [704, 624] width 249 height 14
